Goal: Information Seeking & Learning: Learn about a topic

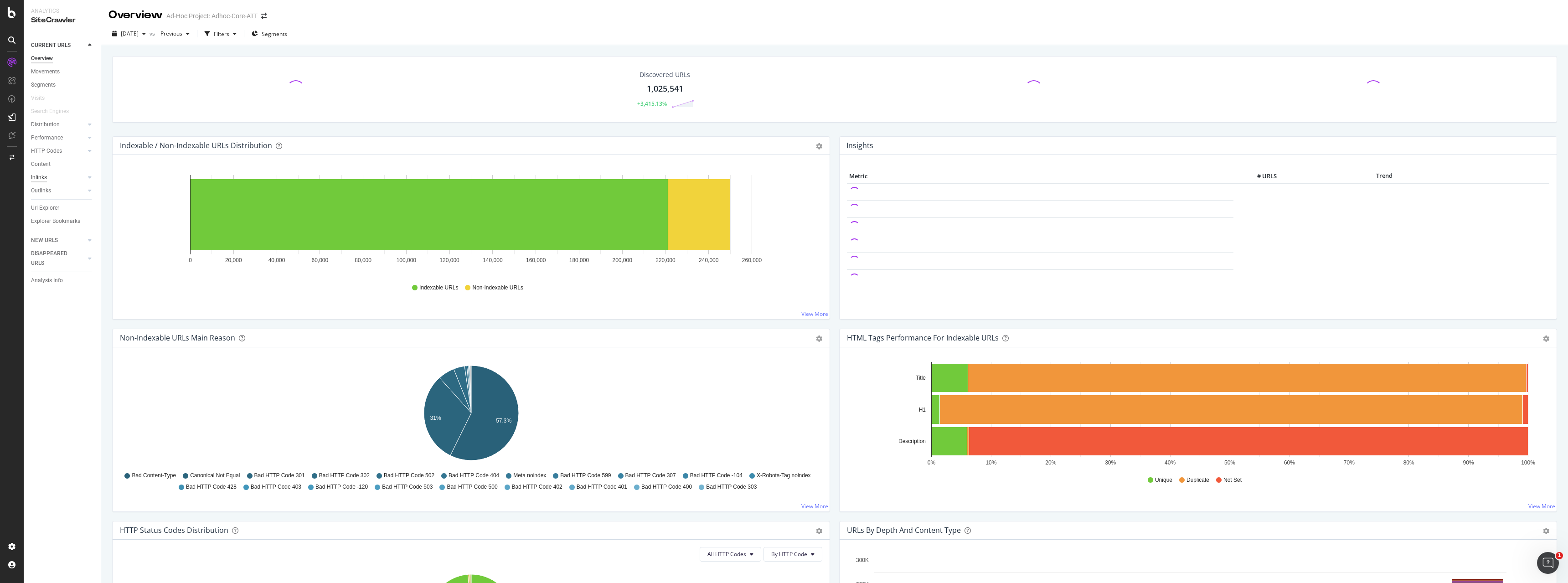
click at [46, 176] on div "Inlinks" at bounding box center [39, 178] width 16 height 9
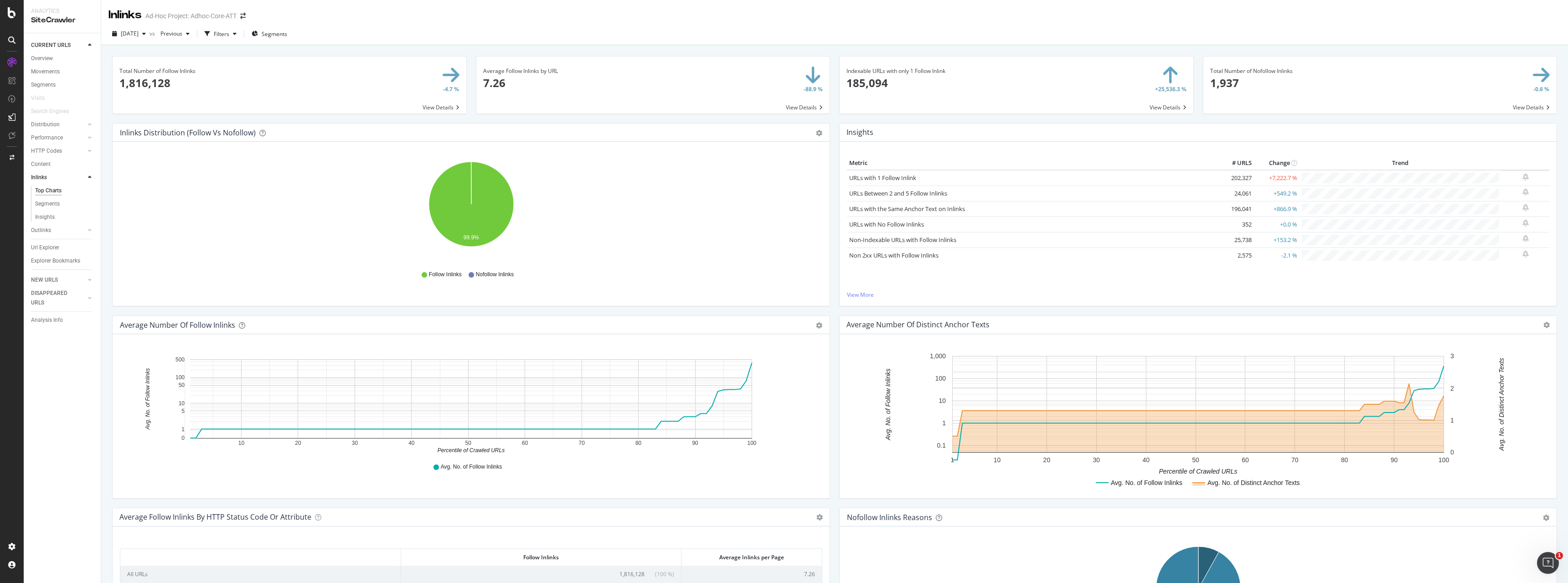
click at [432, 105] on span at bounding box center [289, 85] width 354 height 57
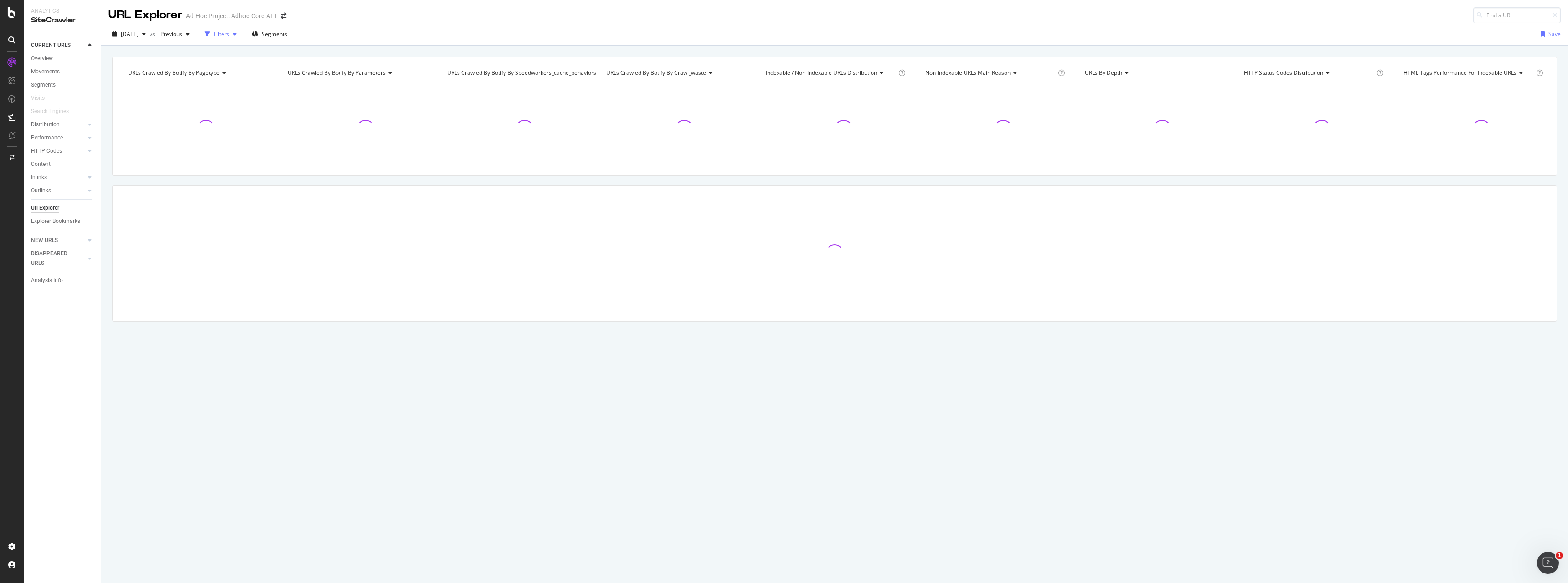
click at [240, 38] on div "Filters" at bounding box center [221, 34] width 39 height 13
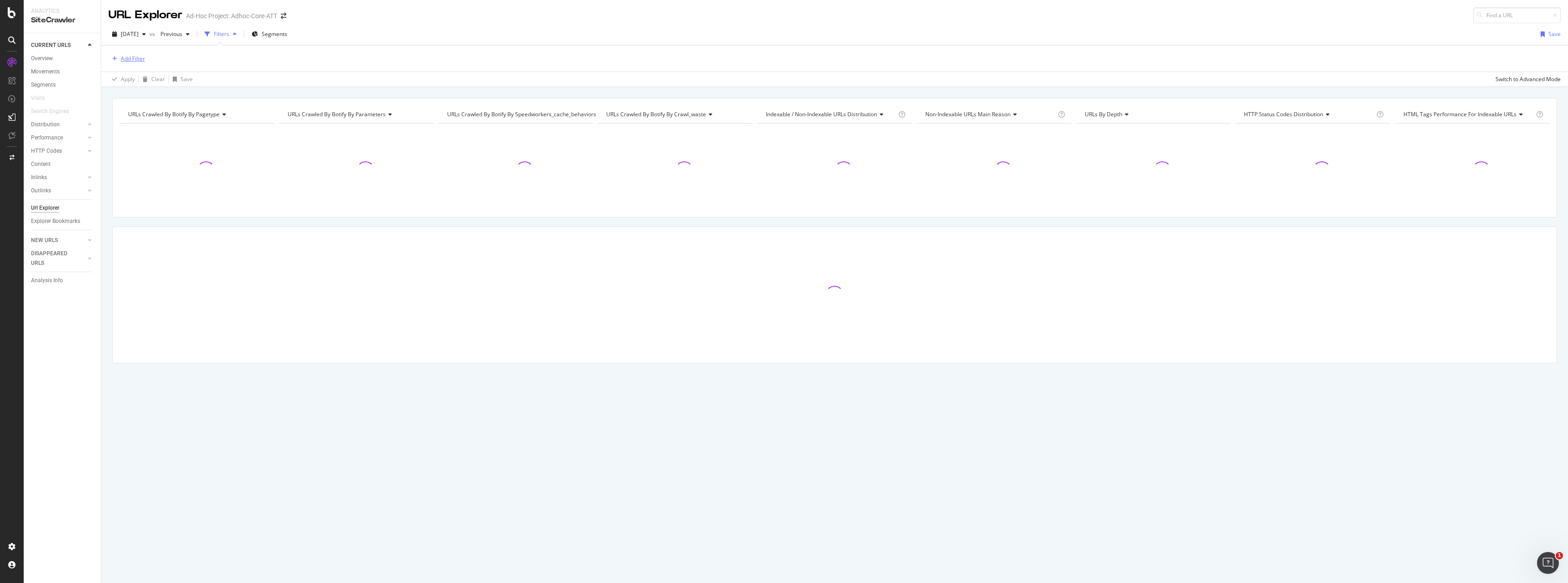
click at [125, 57] on div "Add Filter" at bounding box center [133, 59] width 24 height 8
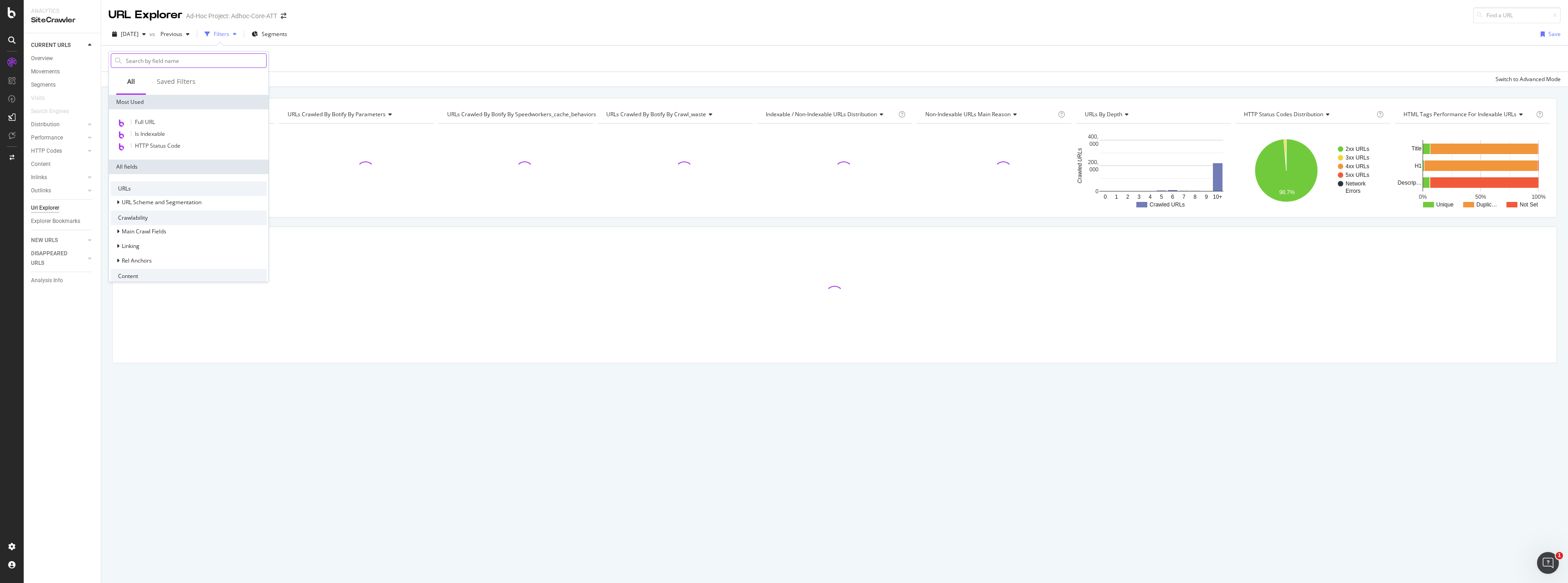
click at [155, 60] on input "text" at bounding box center [196, 61] width 141 height 13
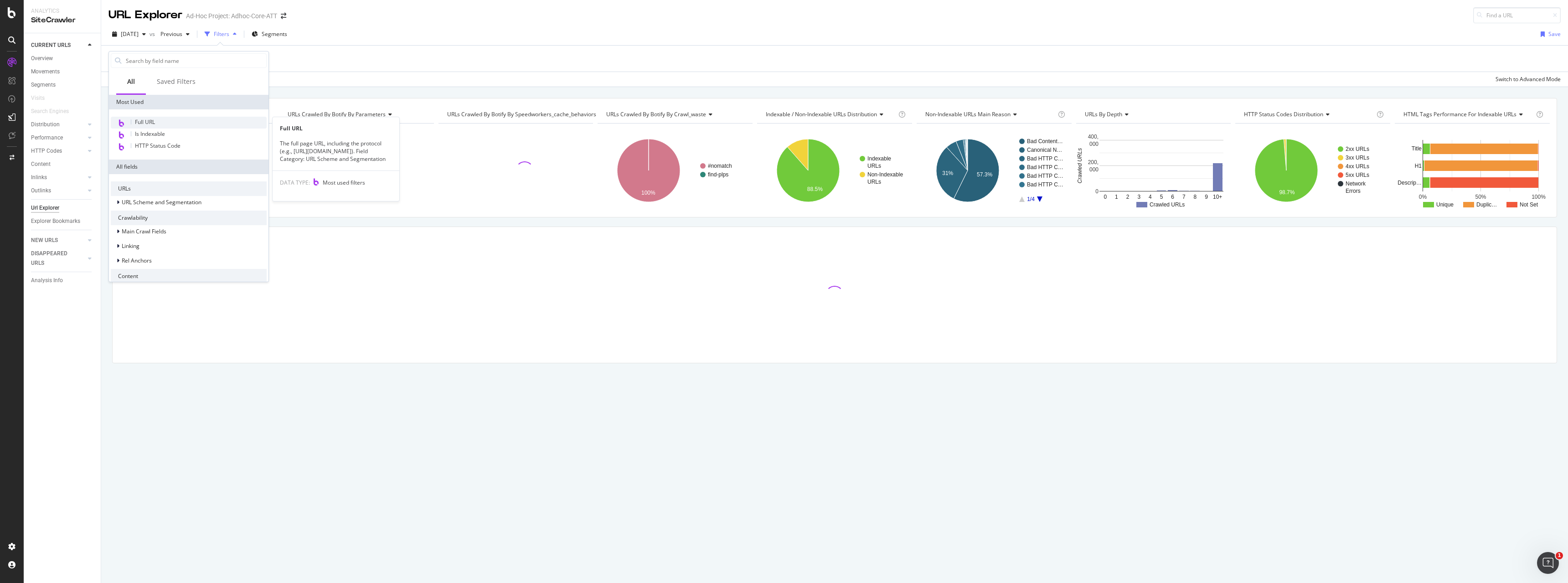
click at [159, 124] on div "Full URL" at bounding box center [189, 123] width 156 height 12
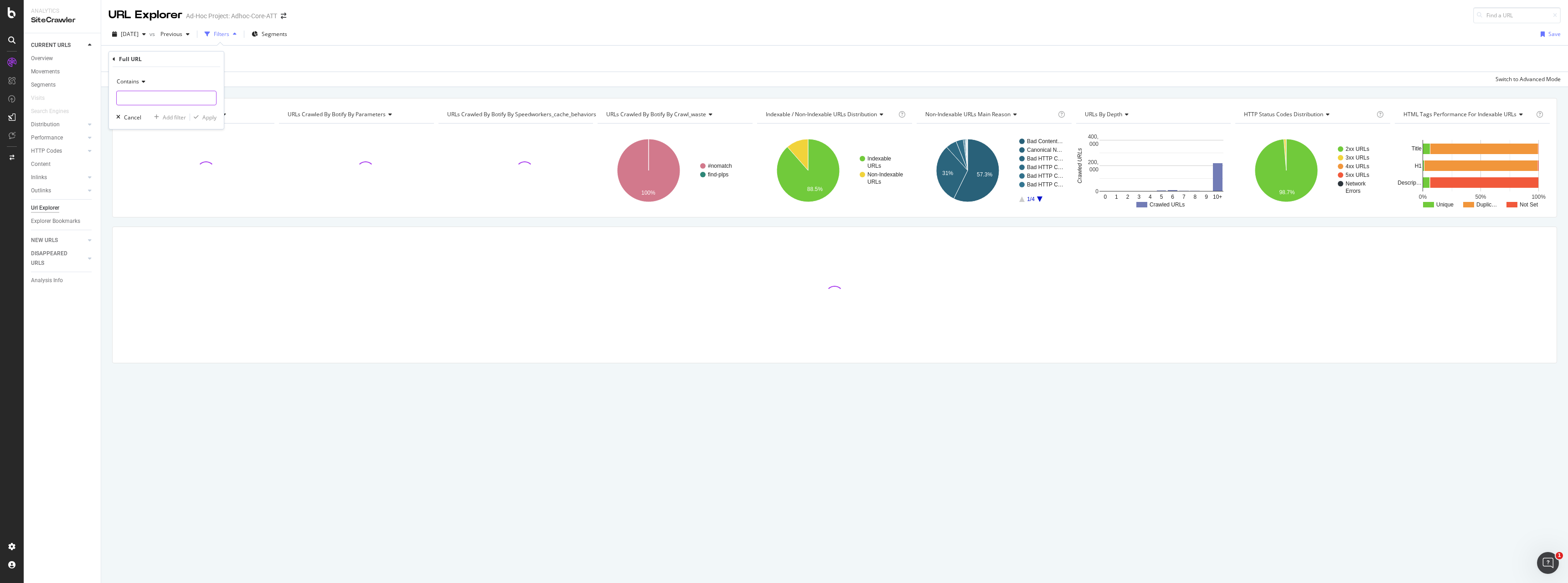
click at [143, 94] on input "text" at bounding box center [166, 98] width 100 height 15
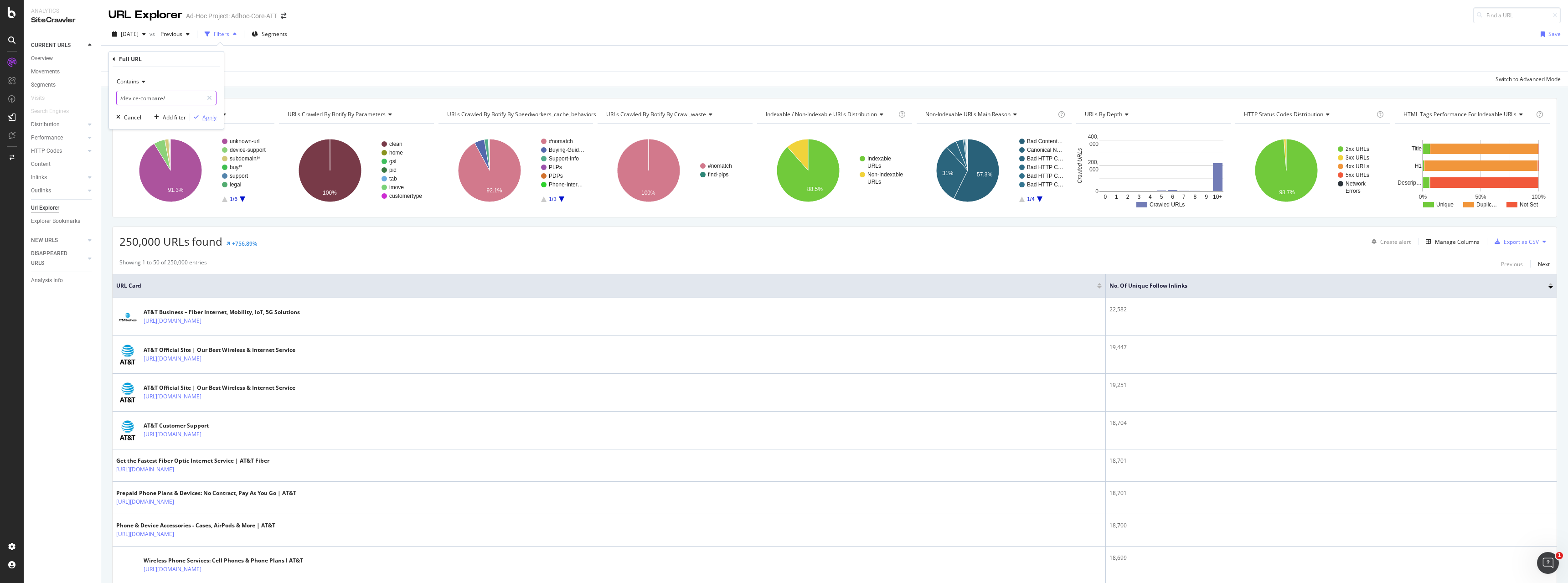
type input "/device-compare/"
click at [215, 117] on div "Apply" at bounding box center [209, 118] width 14 height 8
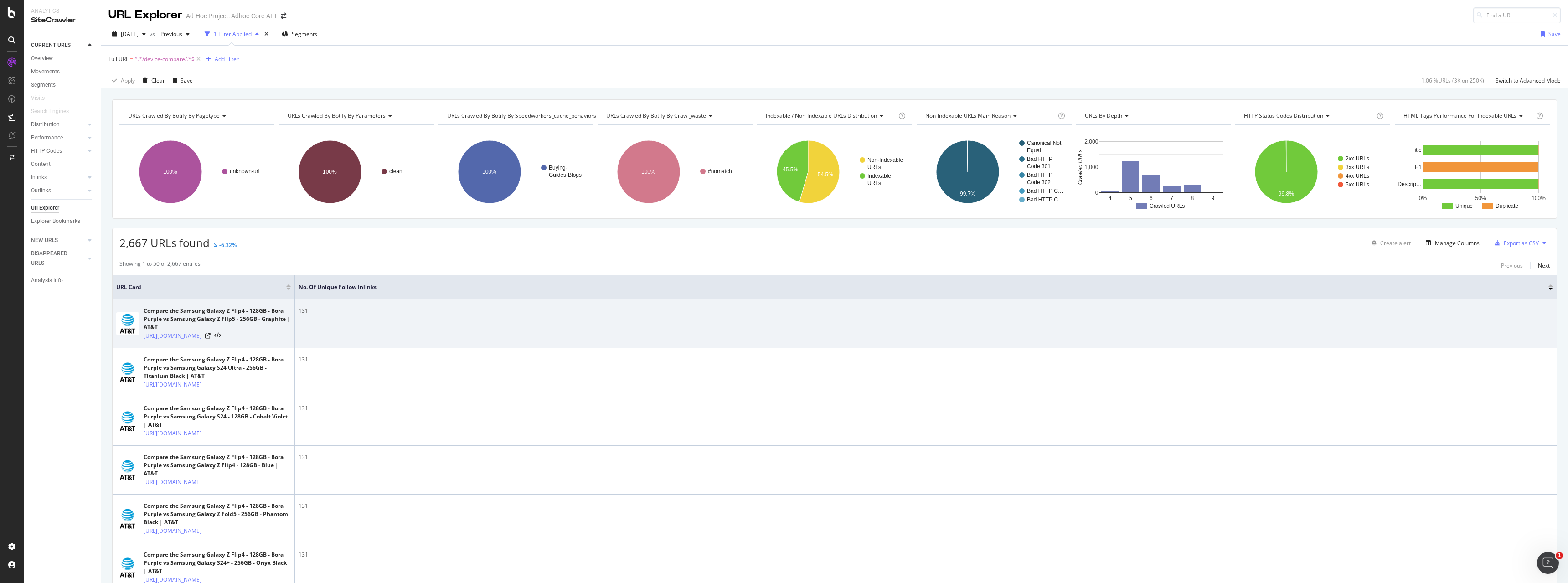
click at [310, 308] on div "131" at bounding box center [926, 311] width 1254 height 8
click at [201, 337] on link "[URL][DOMAIN_NAME]" at bounding box center [172, 336] width 58 height 9
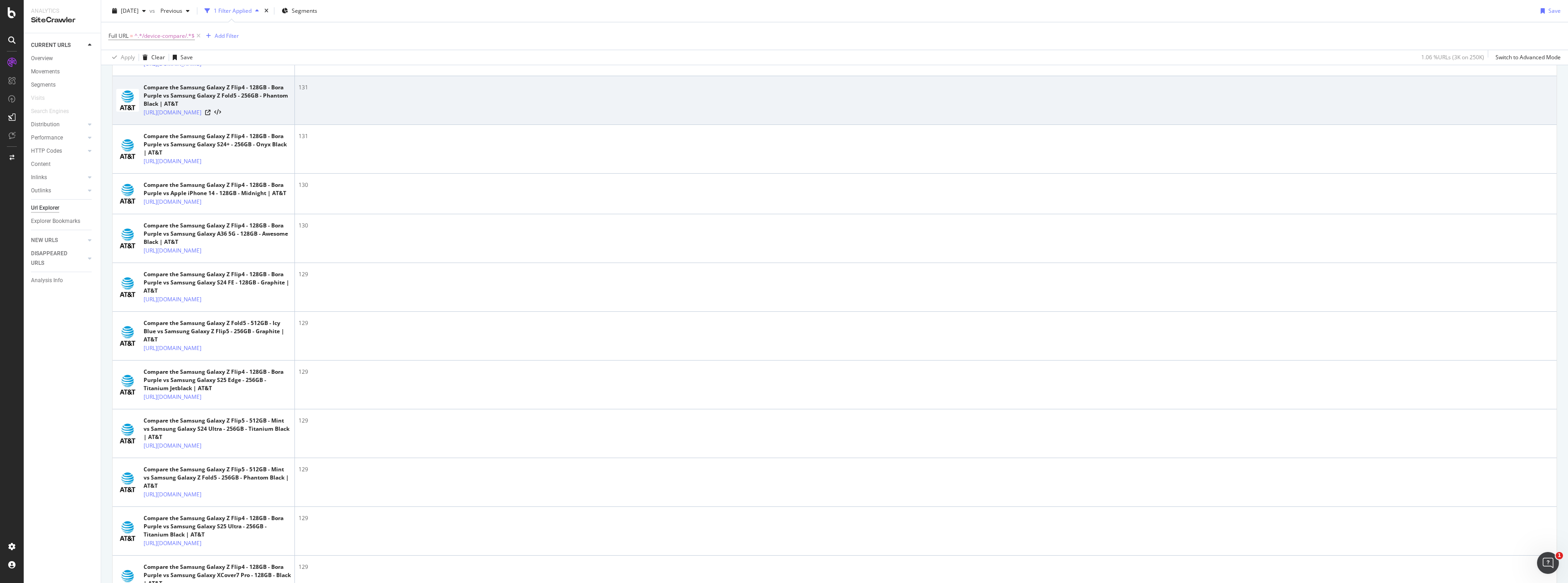
scroll to position [232, 0]
